Goal: Information Seeking & Learning: Learn about a topic

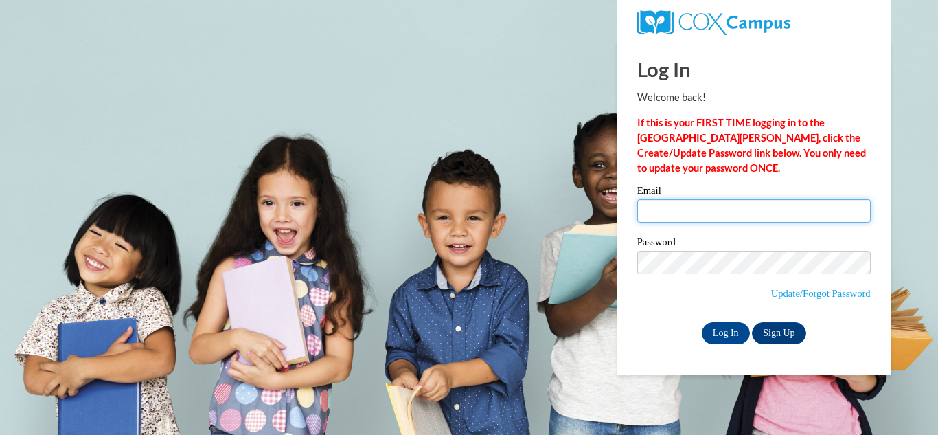
click at [730, 207] on input "Email" at bounding box center [753, 210] width 233 height 23
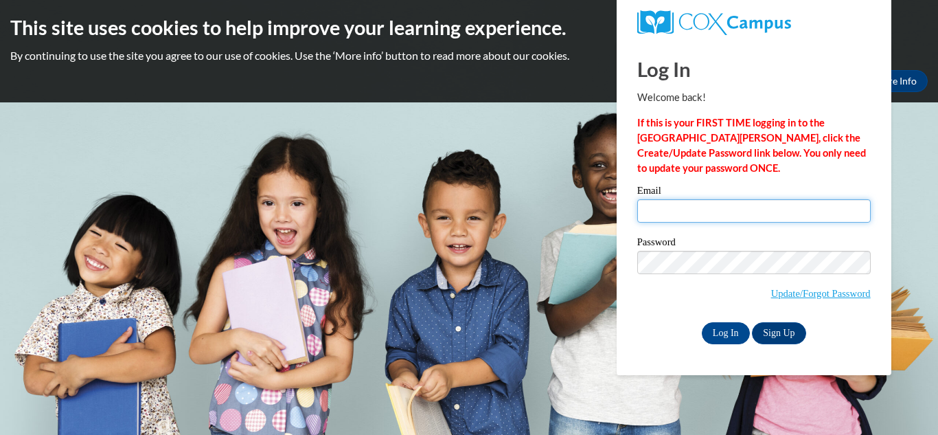
type input "[EMAIL_ADDRESS][DOMAIN_NAME]"
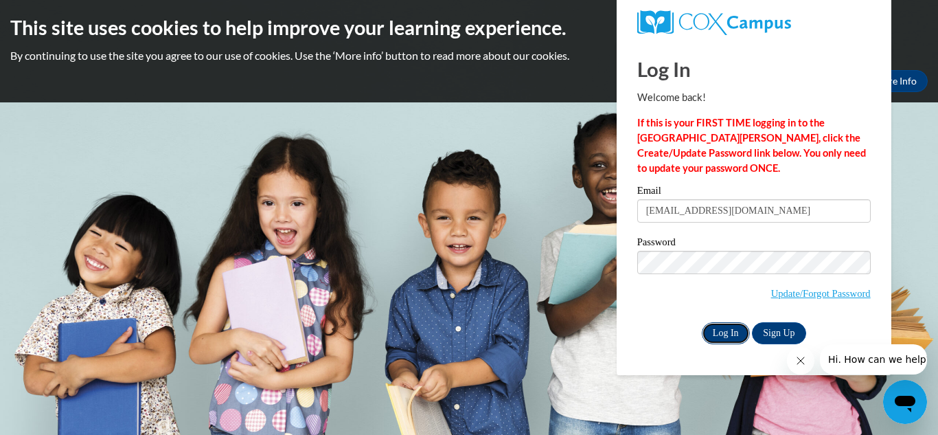
click at [734, 325] on input "Log In" at bounding box center [726, 333] width 48 height 22
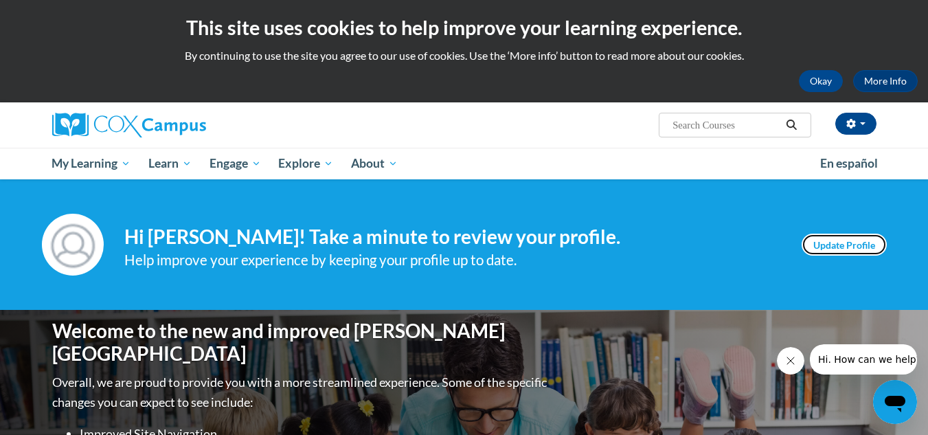
click at [860, 240] on link "Update Profile" at bounding box center [843, 244] width 85 height 22
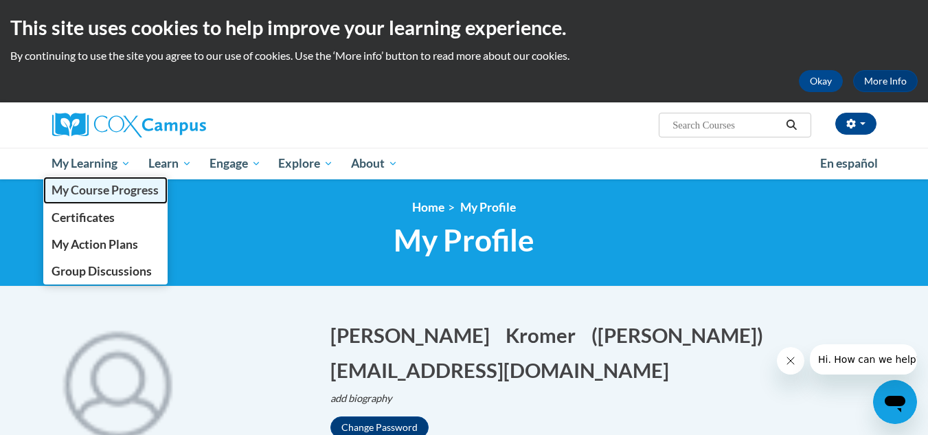
click at [108, 190] on span "My Course Progress" at bounding box center [104, 190] width 107 height 14
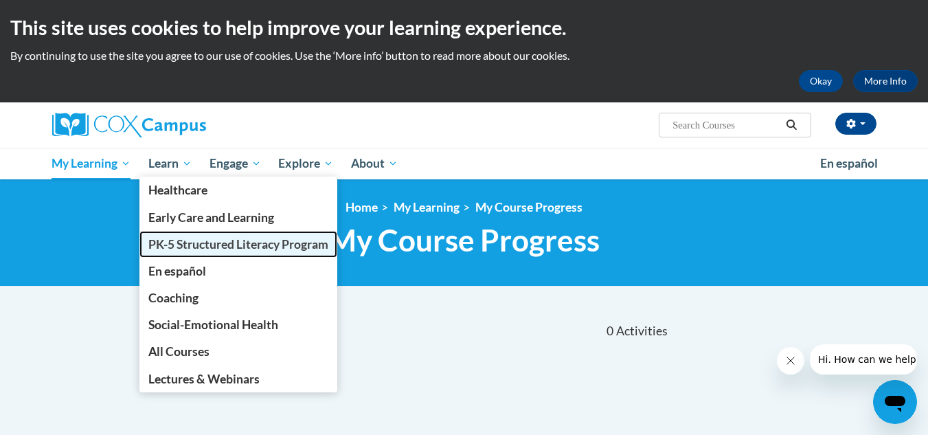
click at [201, 246] on span "PK-5 Structured Literacy Program" at bounding box center [238, 244] width 180 height 14
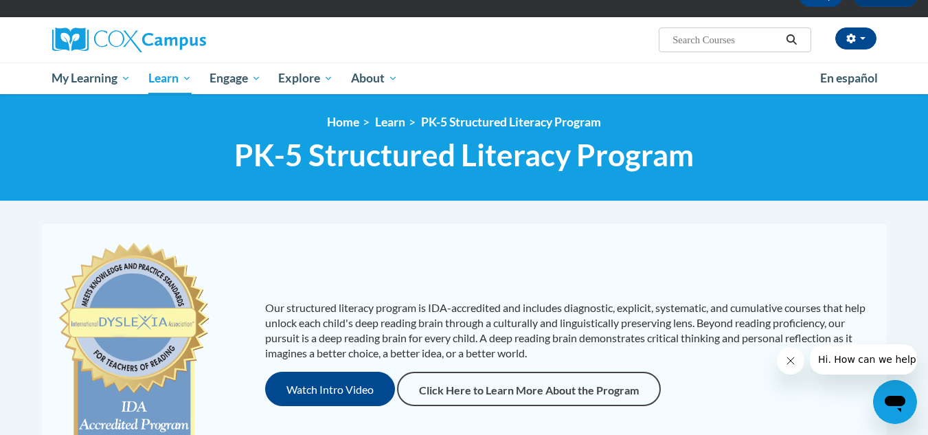
scroll to position [82, 0]
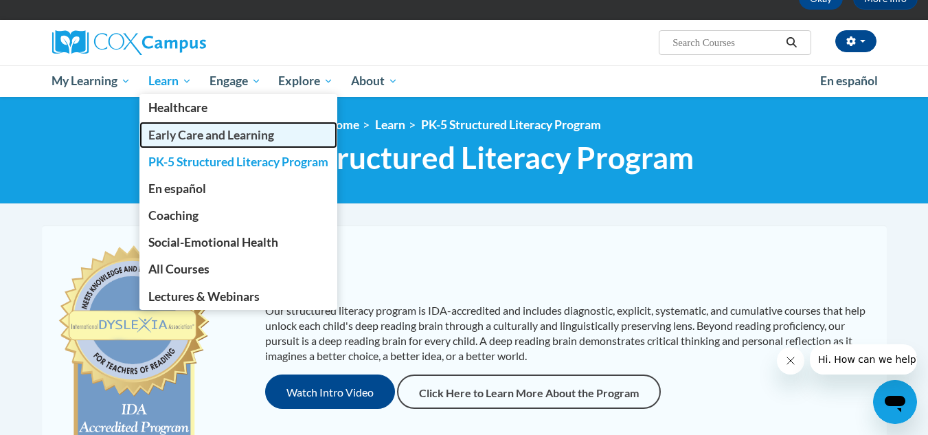
click at [193, 130] on span "Early Care and Learning" at bounding box center [211, 135] width 126 height 14
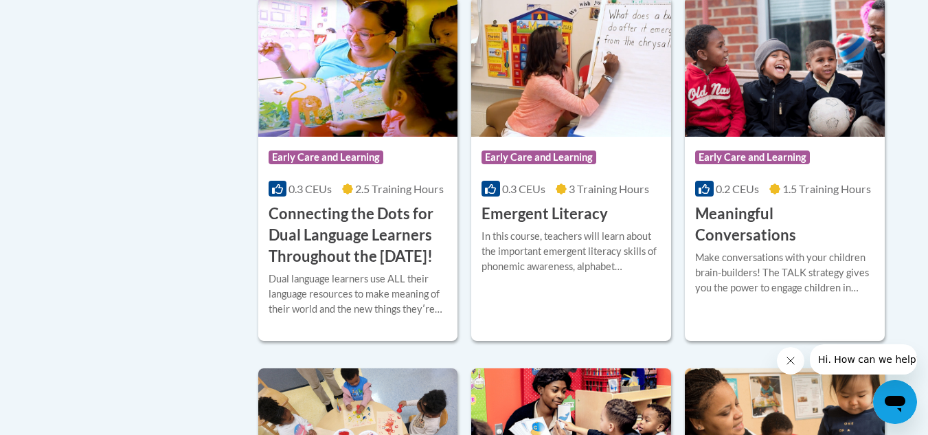
scroll to position [961, 0]
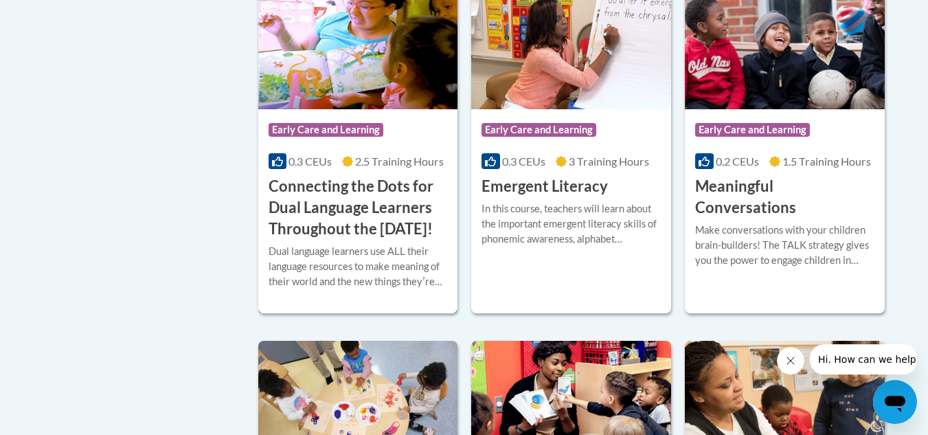
click at [367, 214] on h3 "Connecting the Dots for Dual Language Learners Throughout the [DATE]!" at bounding box center [357, 207] width 179 height 63
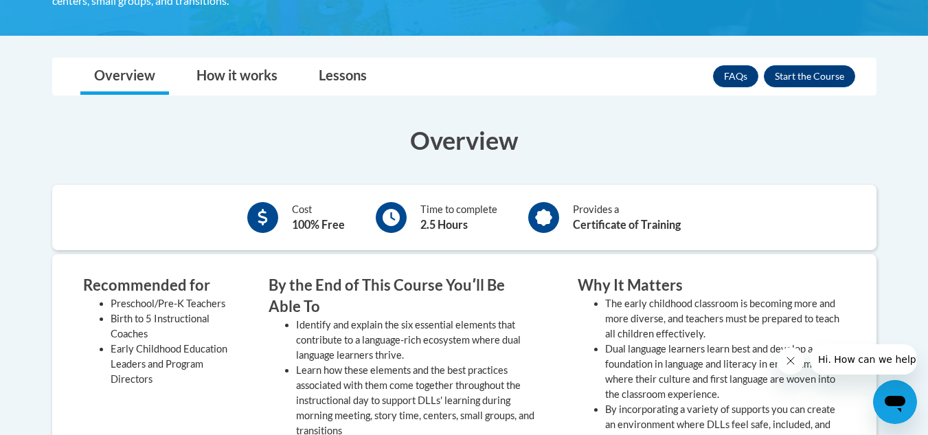
scroll to position [385, 0]
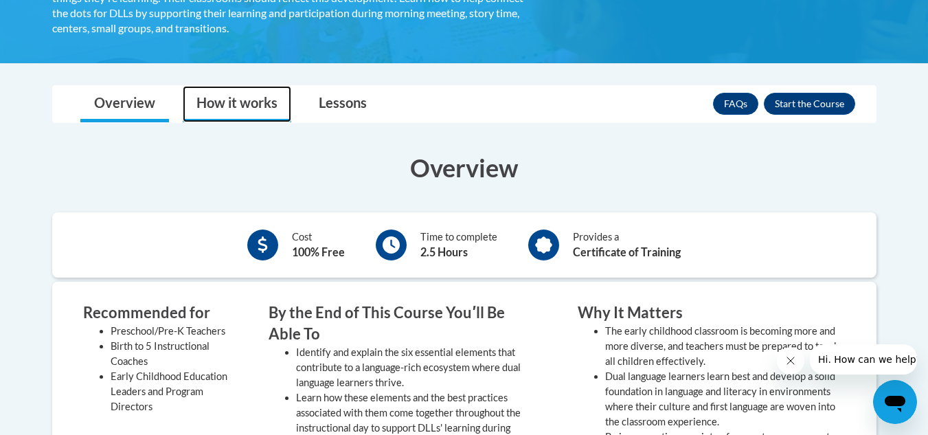
click at [250, 93] on link "How it works" at bounding box center [237, 104] width 108 height 36
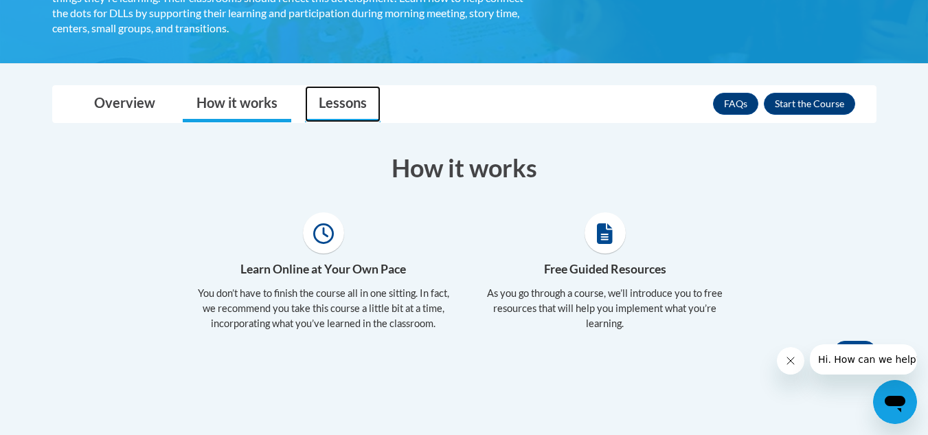
click at [332, 99] on link "Lessons" at bounding box center [343, 104] width 76 height 36
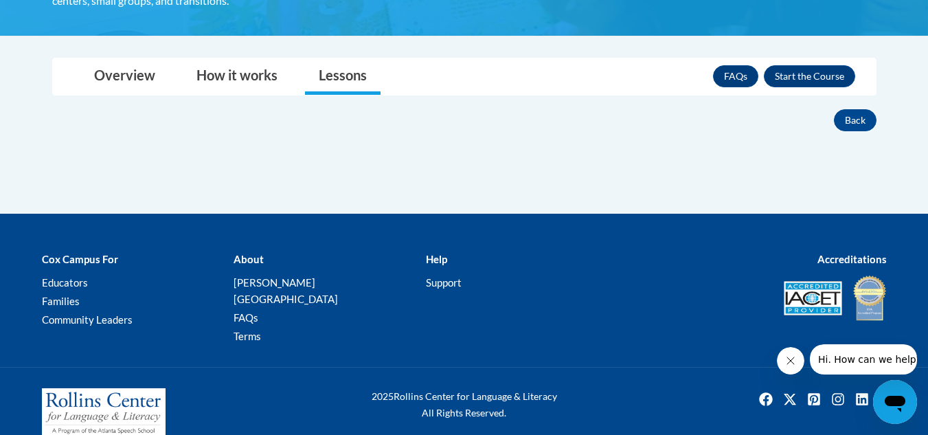
scroll to position [417, 0]
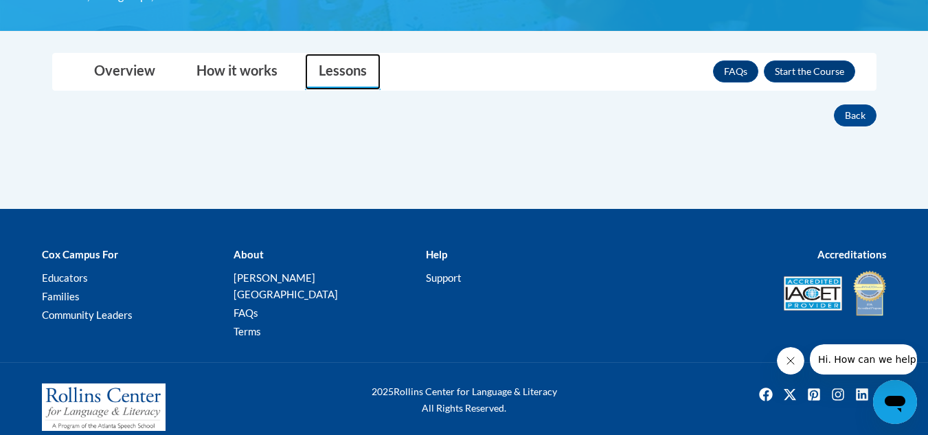
click at [347, 77] on link "Lessons" at bounding box center [343, 72] width 76 height 36
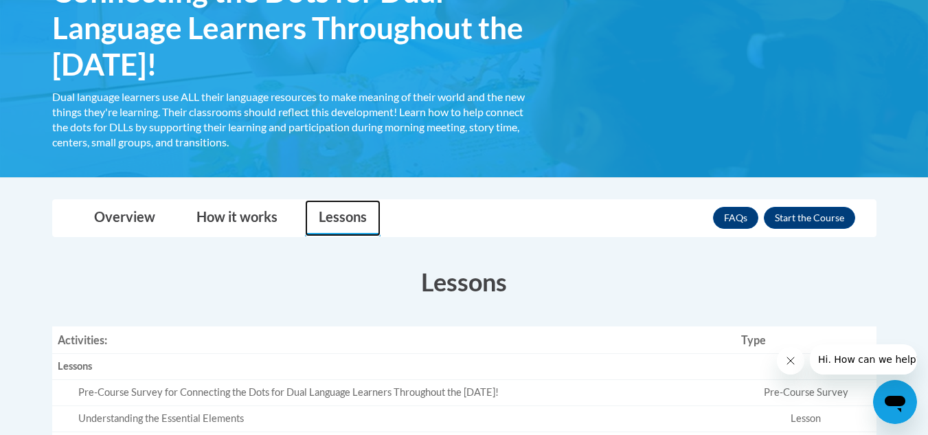
scroll to position [204, 0]
